Goal: Navigation & Orientation: Find specific page/section

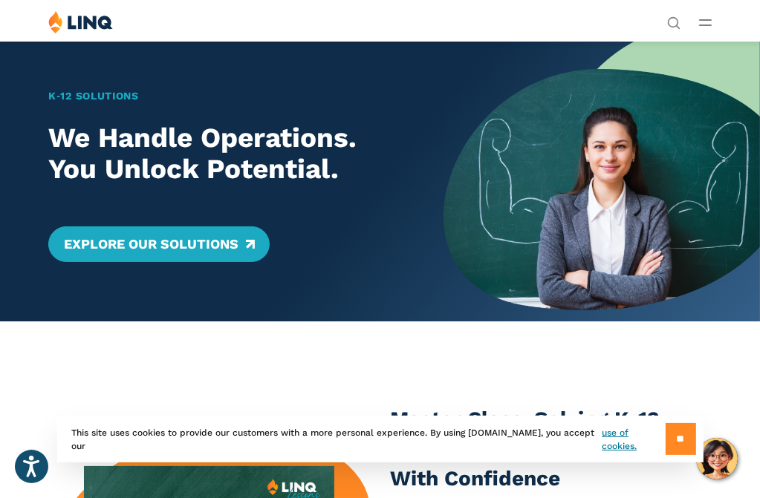
click at [669, 448] on input "**" at bounding box center [680, 439] width 30 height 32
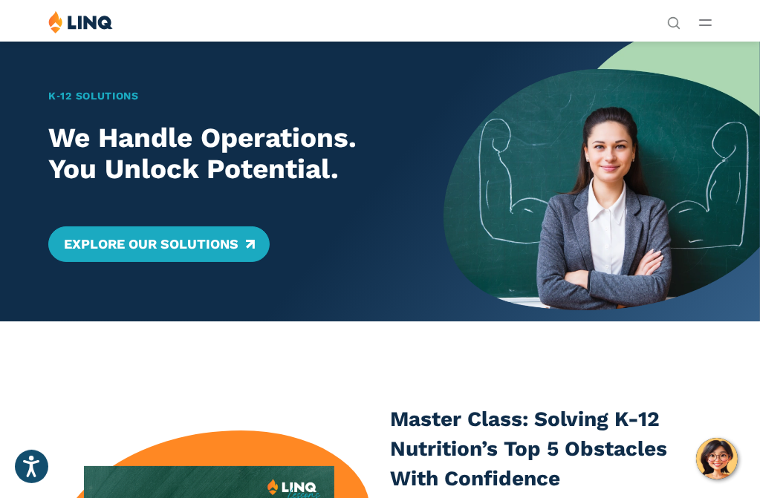
click at [708, 19] on button "Open Main Menu" at bounding box center [705, 22] width 13 height 16
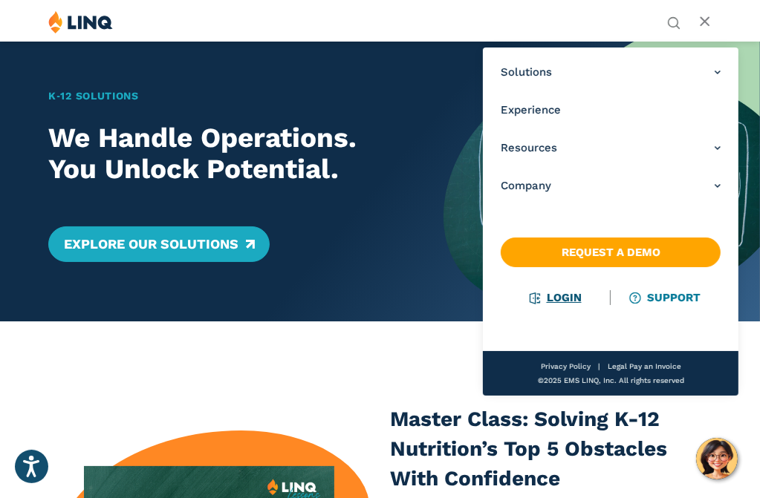
click at [567, 302] on link "Login" at bounding box center [555, 297] width 51 height 13
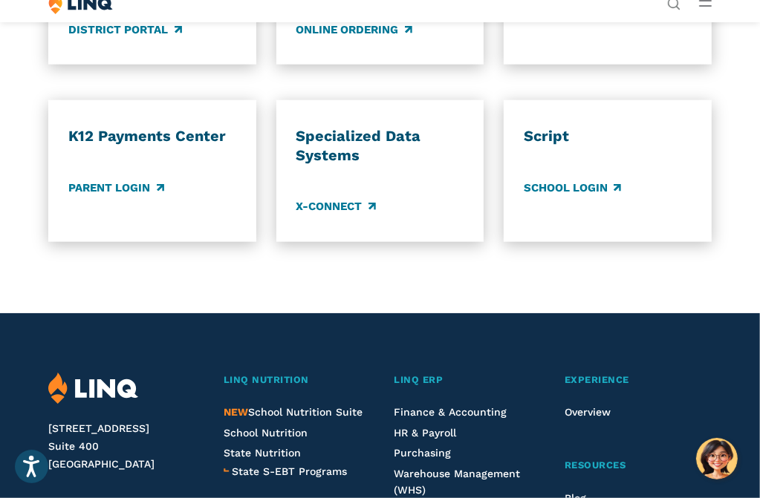
scroll to position [1102, 0]
